Goal: Find specific page/section: Find specific page/section

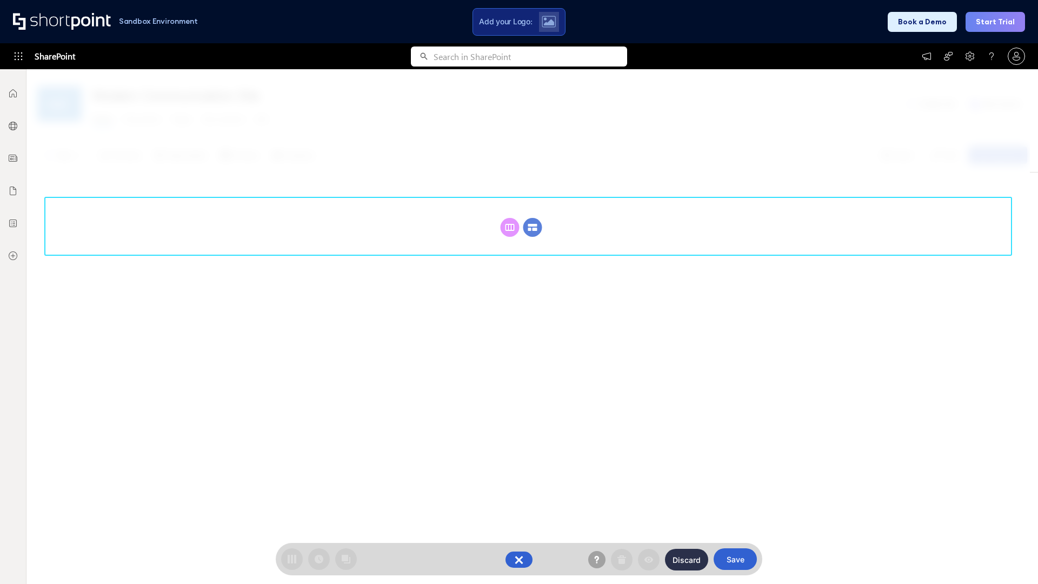
click at [532, 218] on circle at bounding box center [532, 227] width 19 height 19
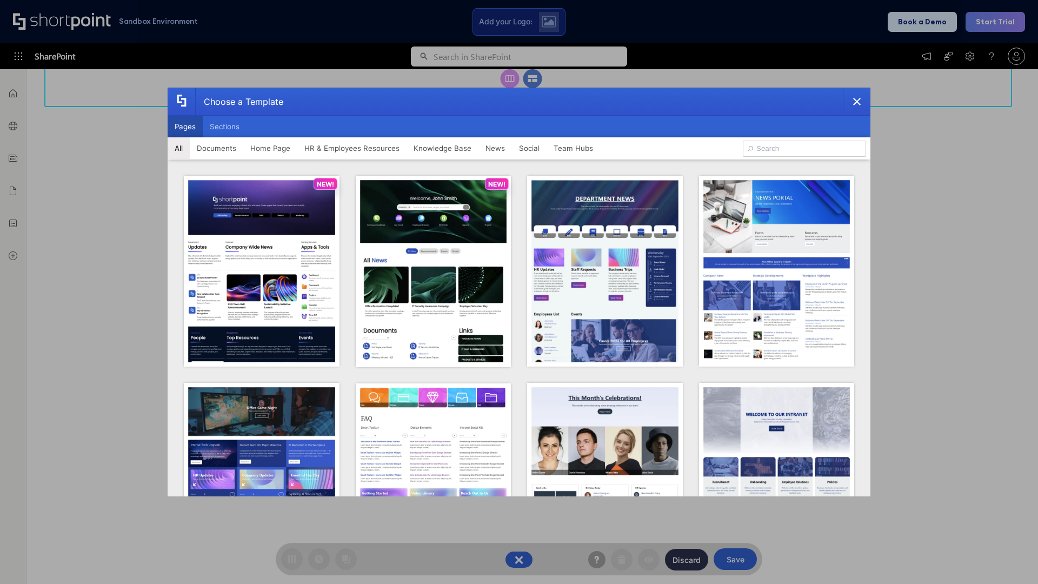
click at [185, 126] on button "Pages" at bounding box center [185, 127] width 35 height 22
type input "Social Layout 1"
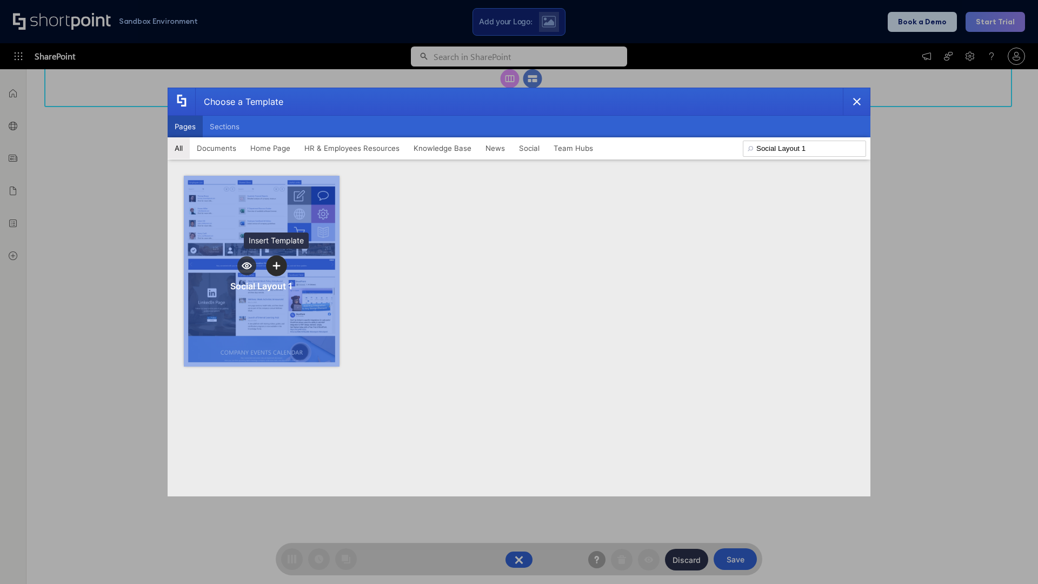
click at [276, 265] on icon "template selector" at bounding box center [276, 266] width 8 height 8
